Goal: Information Seeking & Learning: Learn about a topic

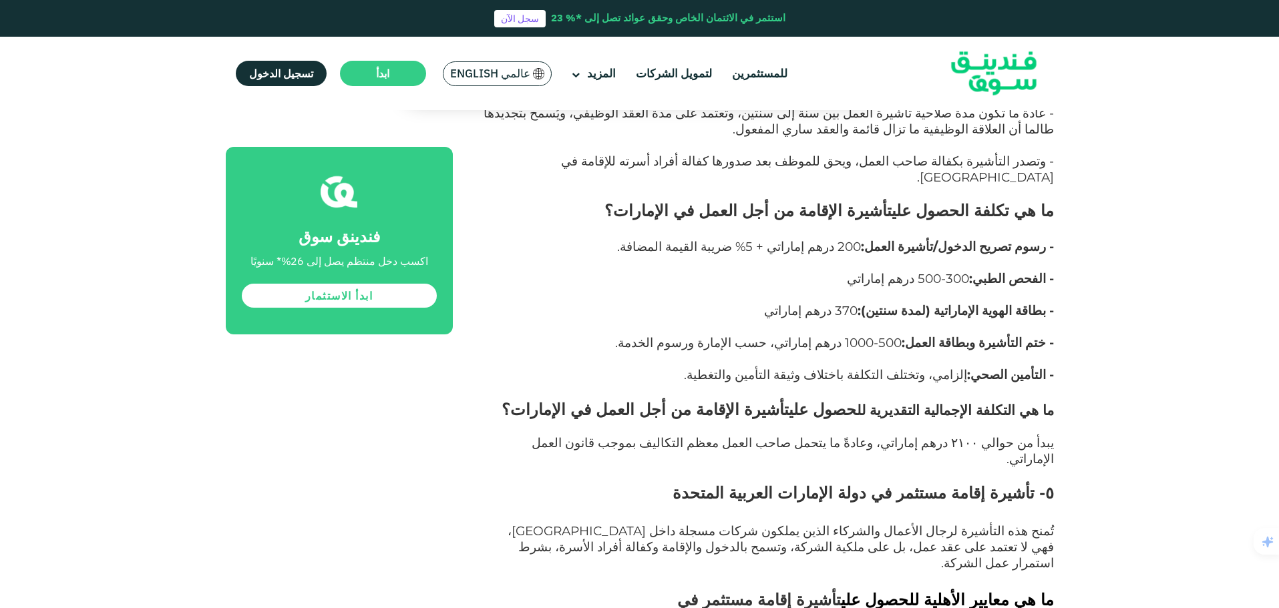
scroll to position [5839, 0]
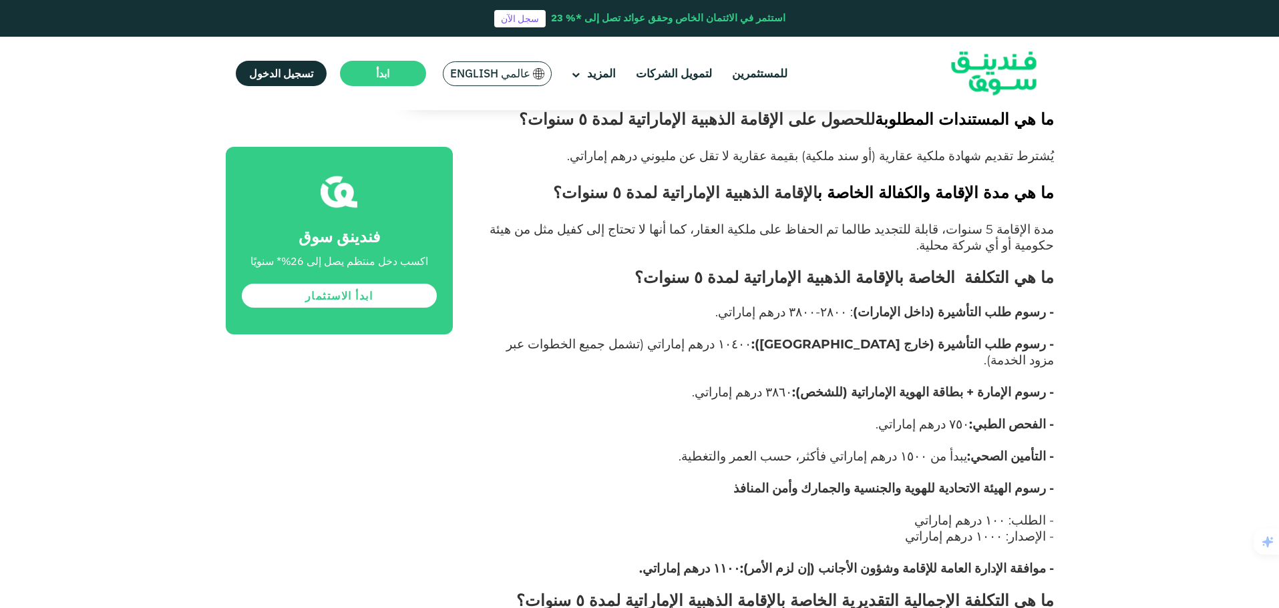
scroll to position [3878, 0]
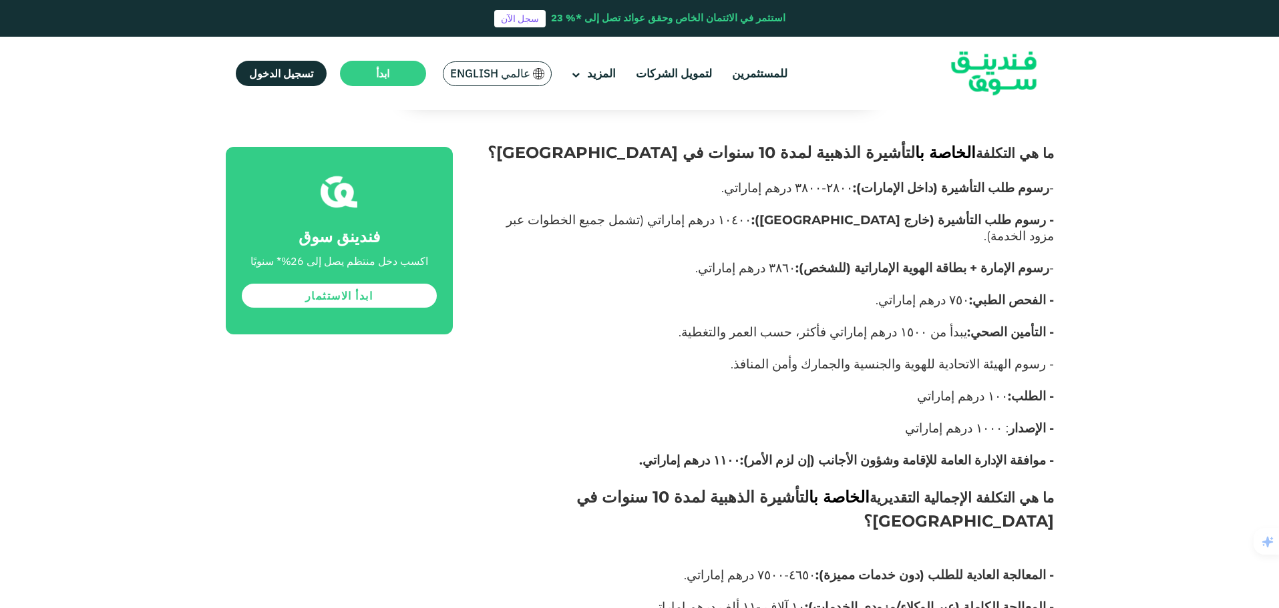
scroll to position [3077, 0]
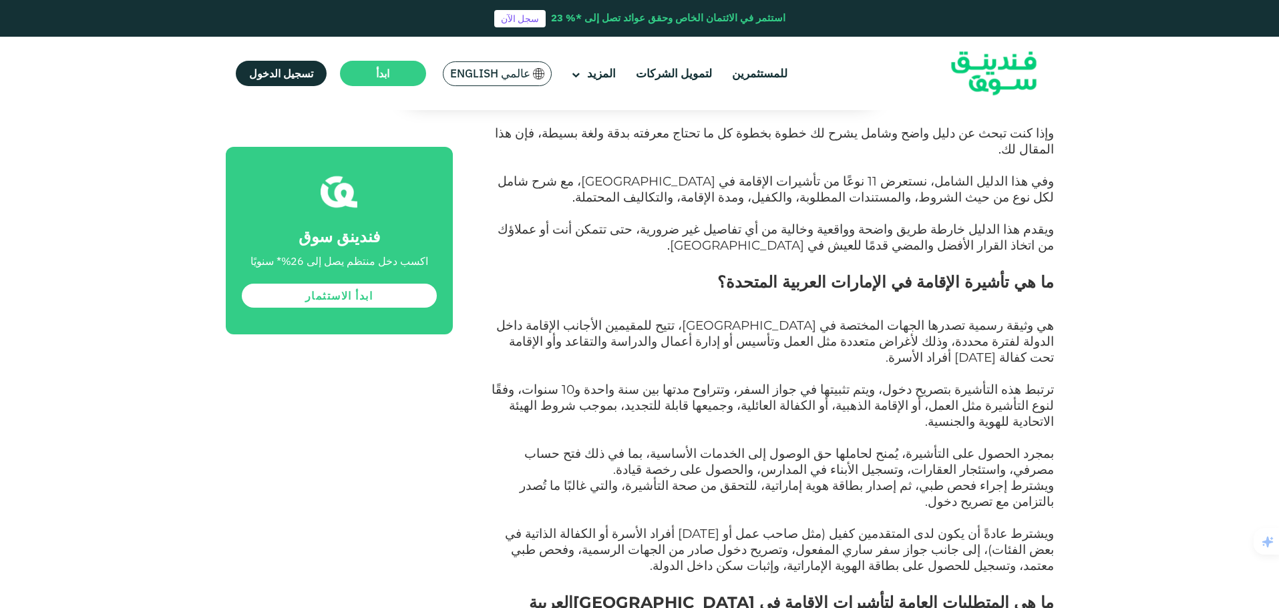
scroll to position [807, 0]
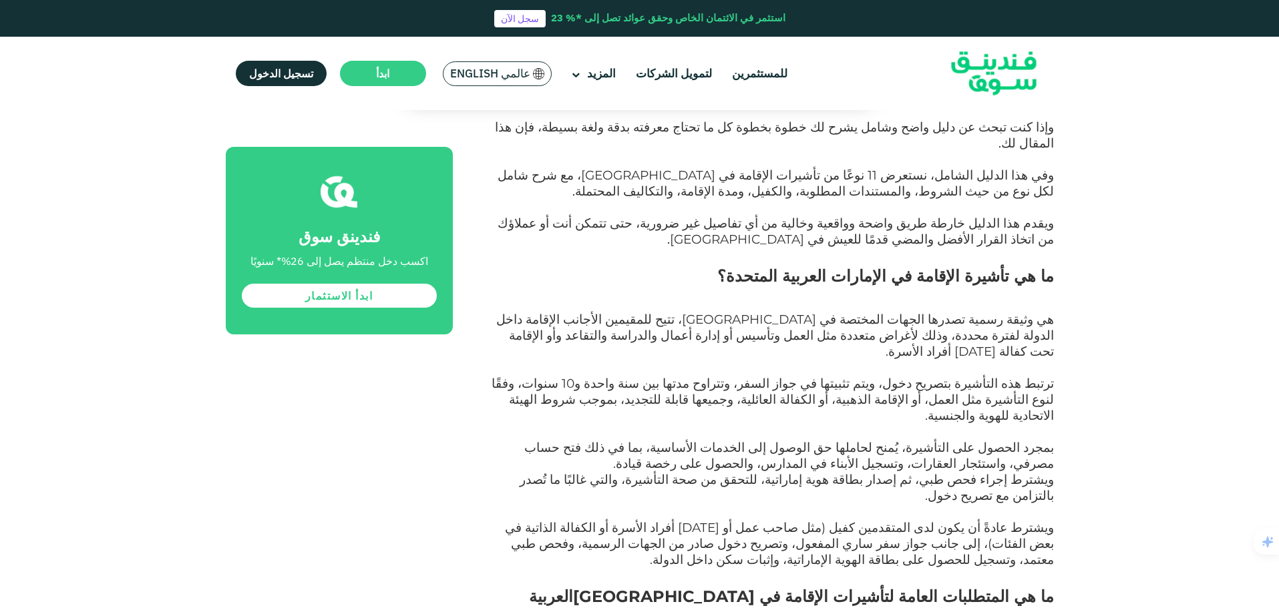
click at [857, 312] on span "هي وثيقة رسمية تصدرها الجهات المختصة في [GEOGRAPHIC_DATA]، تتيح للمقيمين الأجان…" at bounding box center [774, 335] width 557 height 47
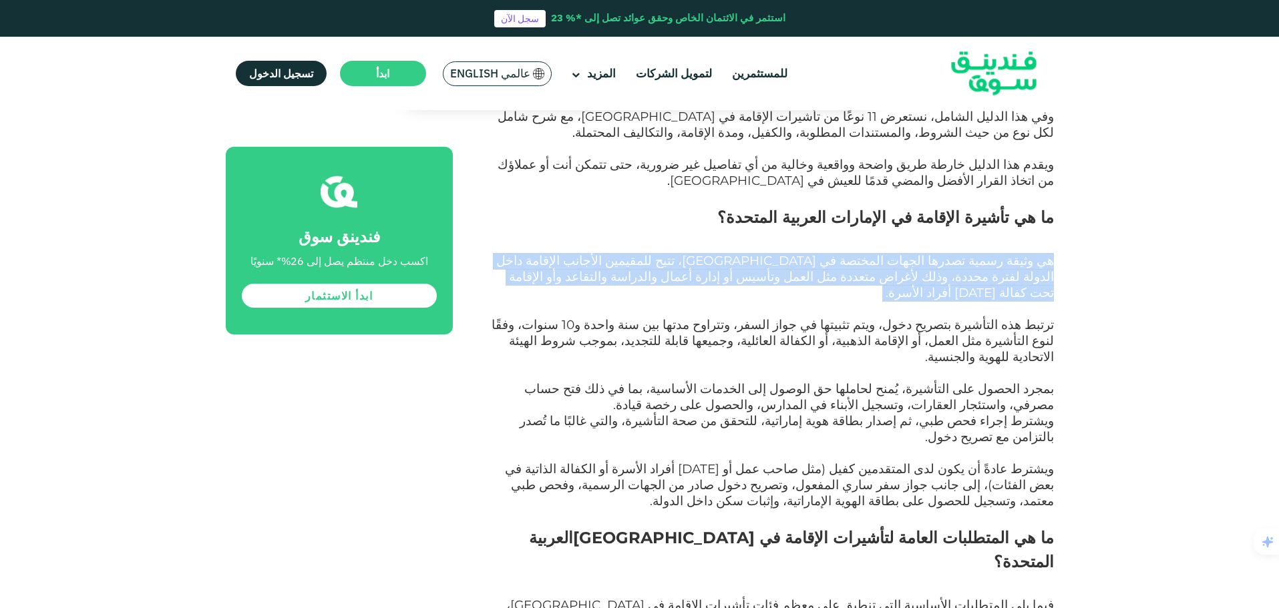
scroll to position [873, 0]
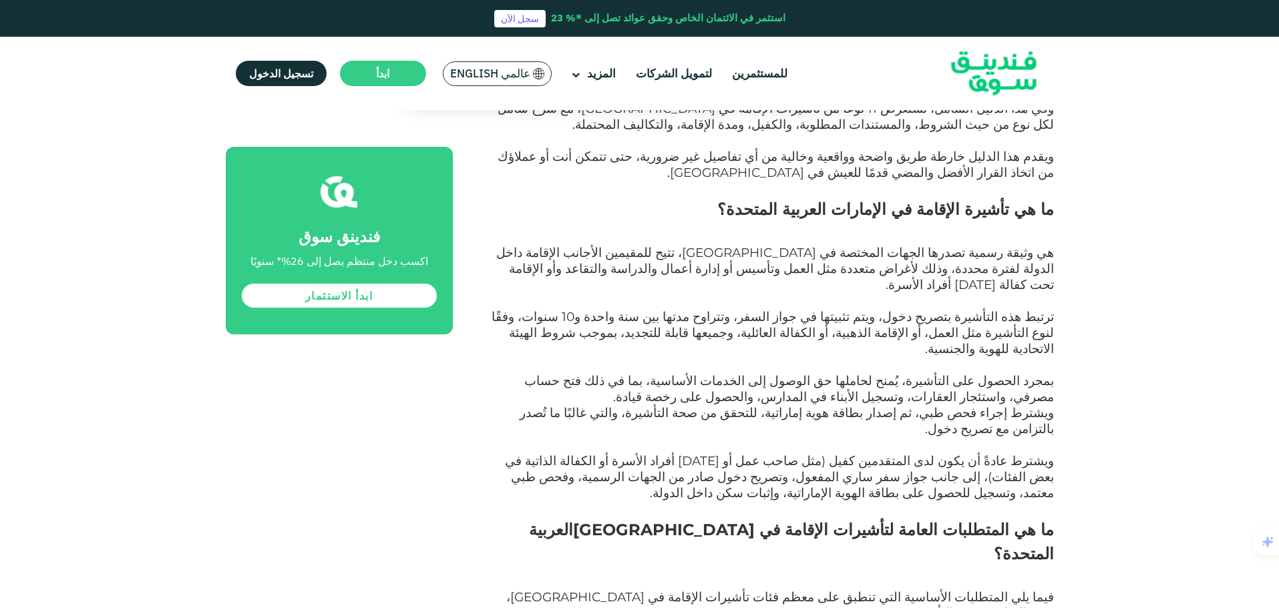
click at [857, 309] on span "ترتبط هذه التأشيرة بتصريح دخول، ويتم تثبيتها في جواز السفر، وتتراوح مدتها بين س…" at bounding box center [772, 332] width 562 height 47
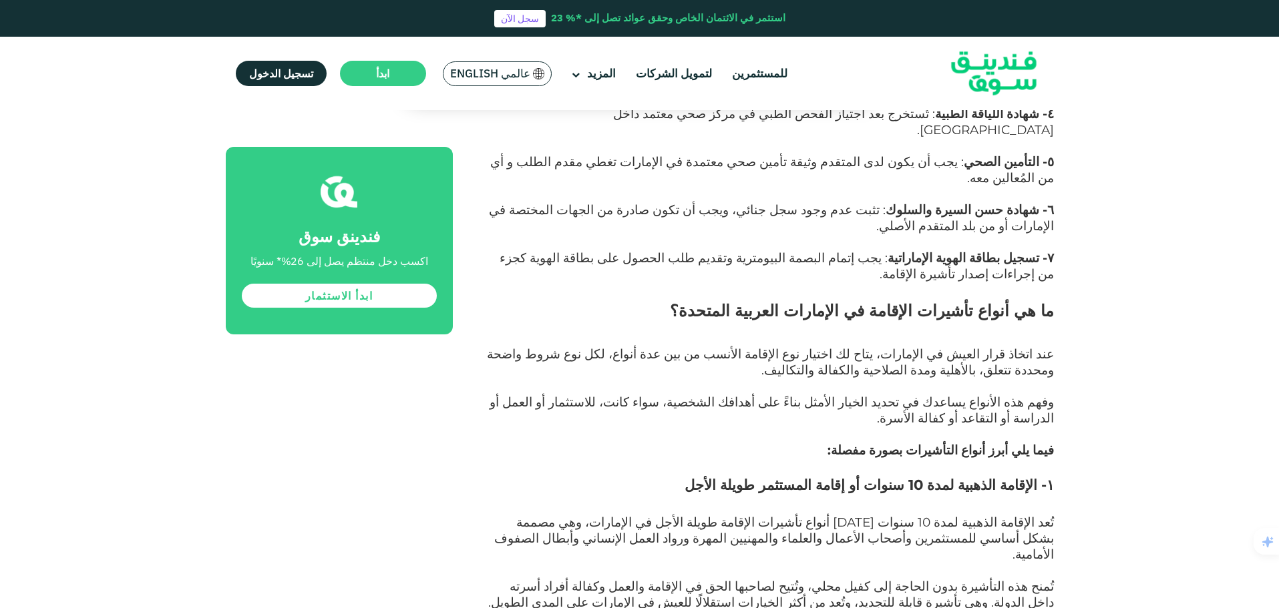
scroll to position [1541, 0]
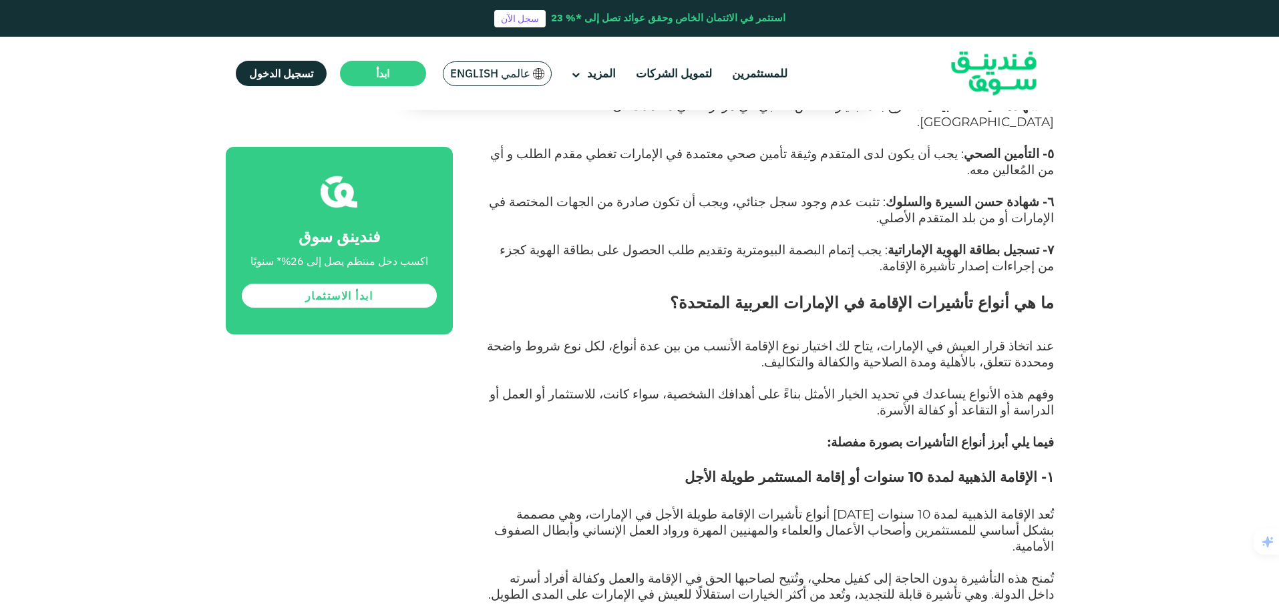
click at [694, 387] on span "وفهم هذه الأنواع يساعدك في تحديد الخيار الأمثل بناءً على أهدافك الشخصية، سواء ك…" at bounding box center [771, 402] width 564 height 31
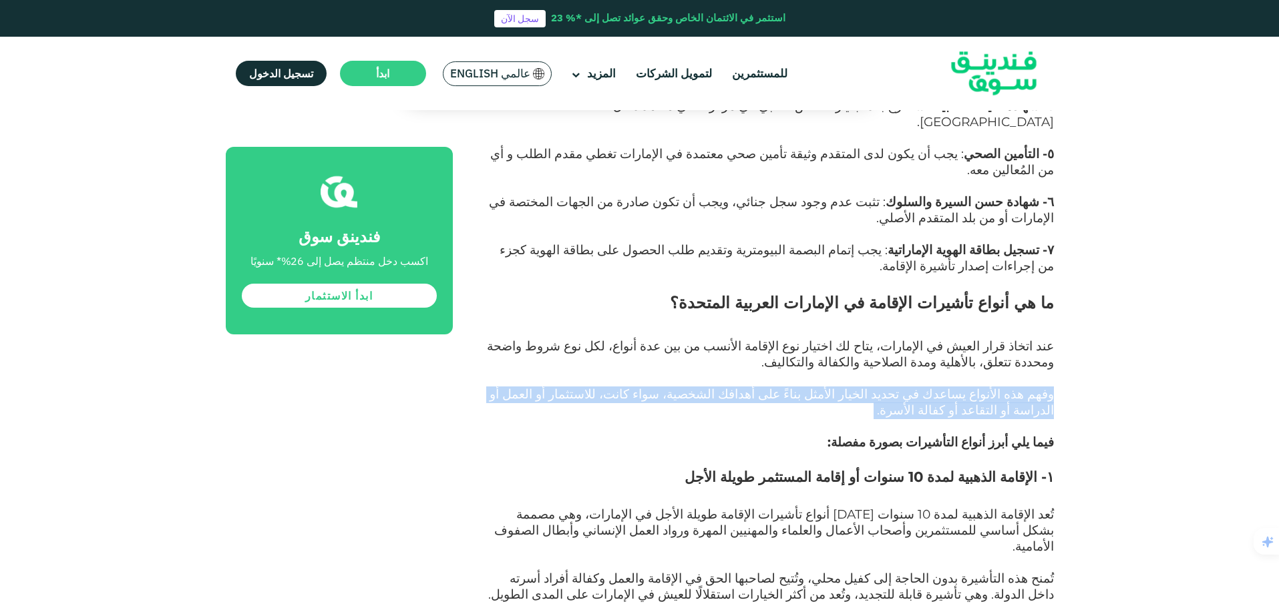
click at [694, 387] on span "وفهم هذه الأنواع يساعدك في تحديد الخيار الأمثل بناءً على أهدافك الشخصية، سواء ك…" at bounding box center [771, 402] width 564 height 31
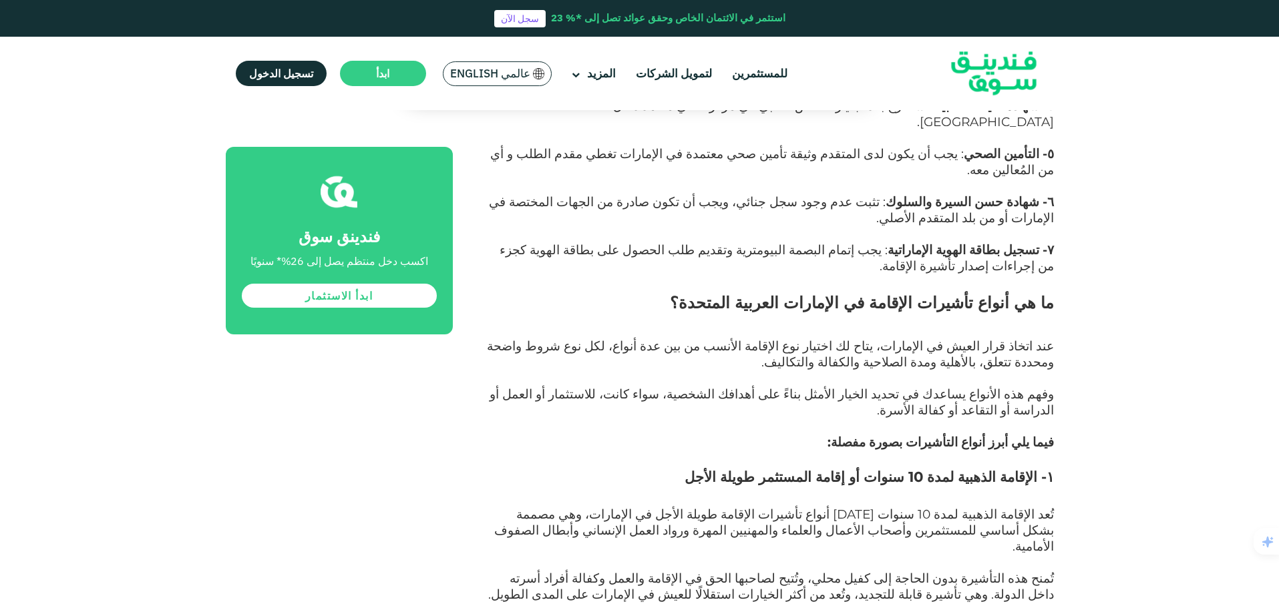
click at [825, 467] on h3 "١- الإقامة الذهبية لمدة 10 سنوات أو إقامة المستثمر طويلة الأجل" at bounding box center [768, 487] width 571 height 40
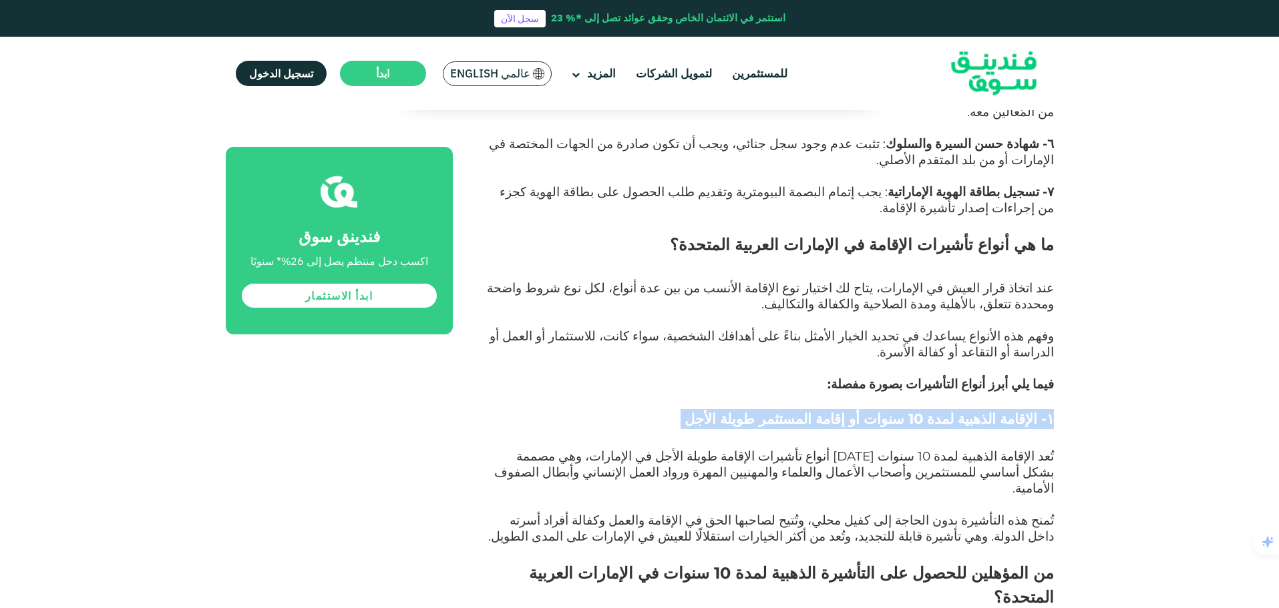
scroll to position [1608, 0]
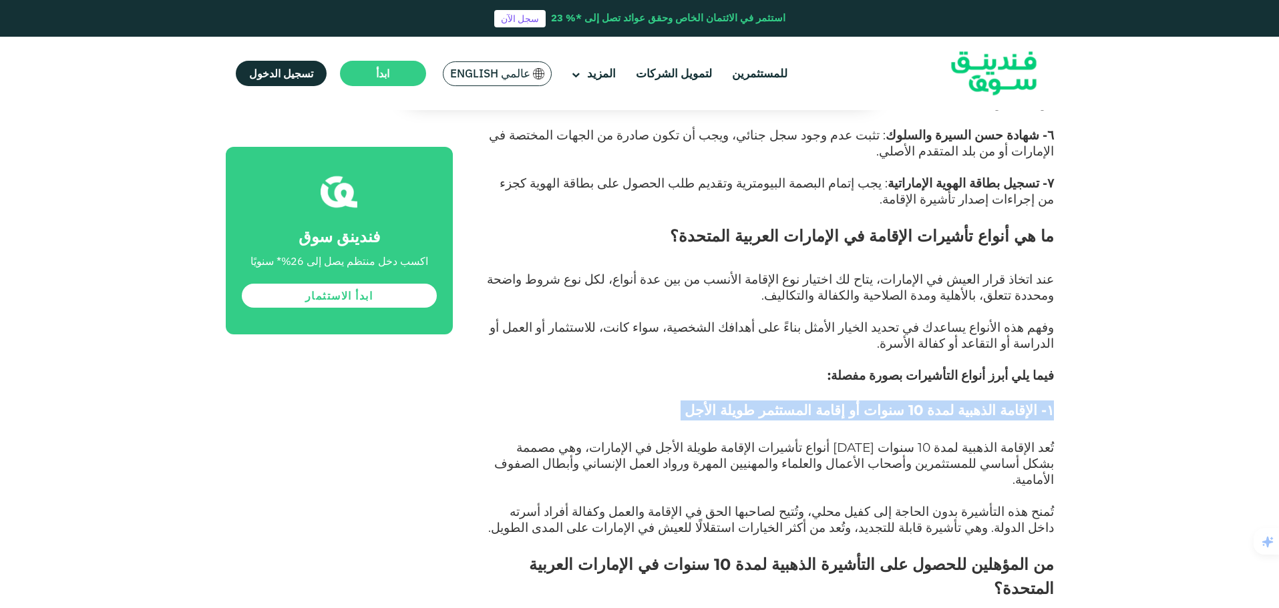
click at [840, 537] on h4 "من المؤهلين للحصول على التأشيرة الذهبية لمدة 10 سنوات في الإمارات العربية المتح…" at bounding box center [768, 577] width 571 height 80
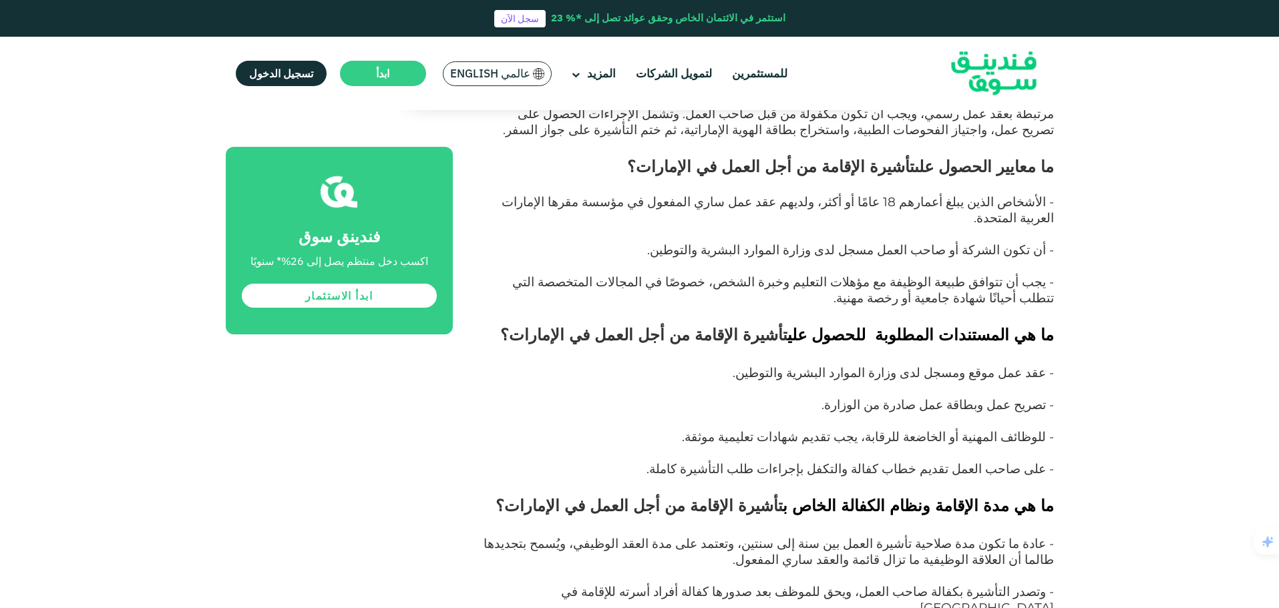
scroll to position [5413, 0]
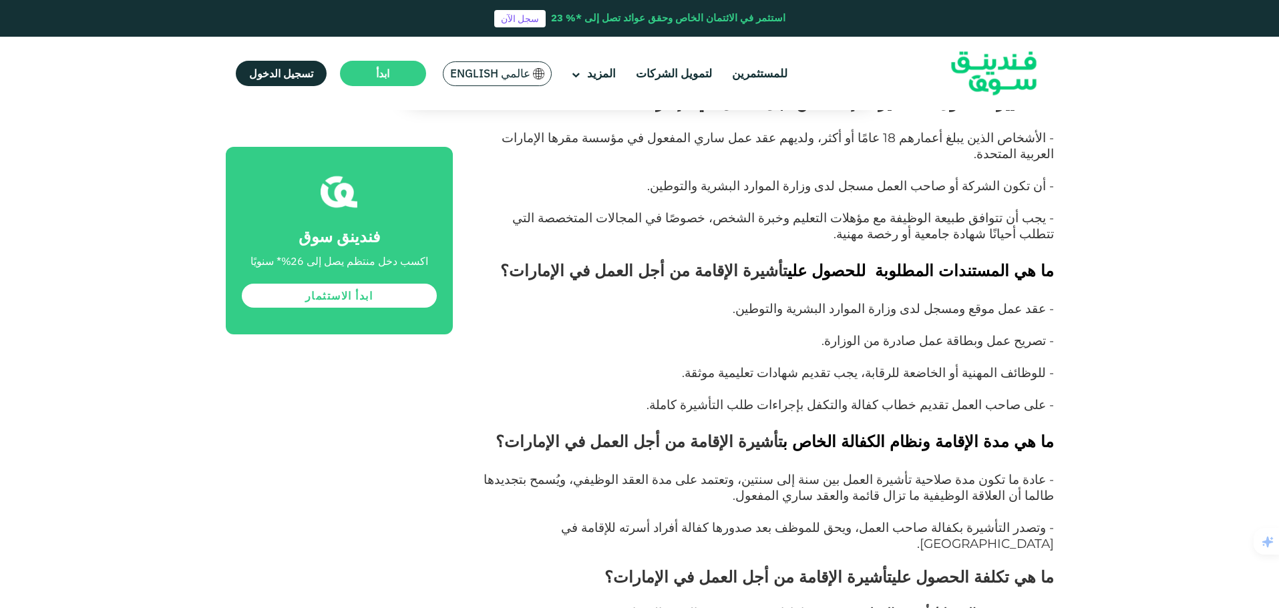
scroll to position [5480, 0]
